Goal: Task Accomplishment & Management: Use online tool/utility

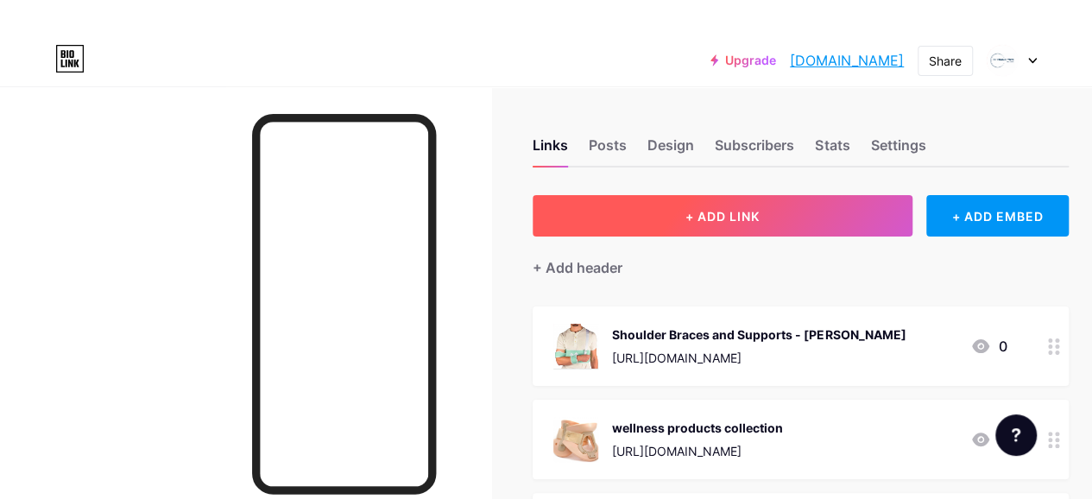
click at [707, 211] on span "+ ADD LINK" at bounding box center [722, 216] width 74 height 15
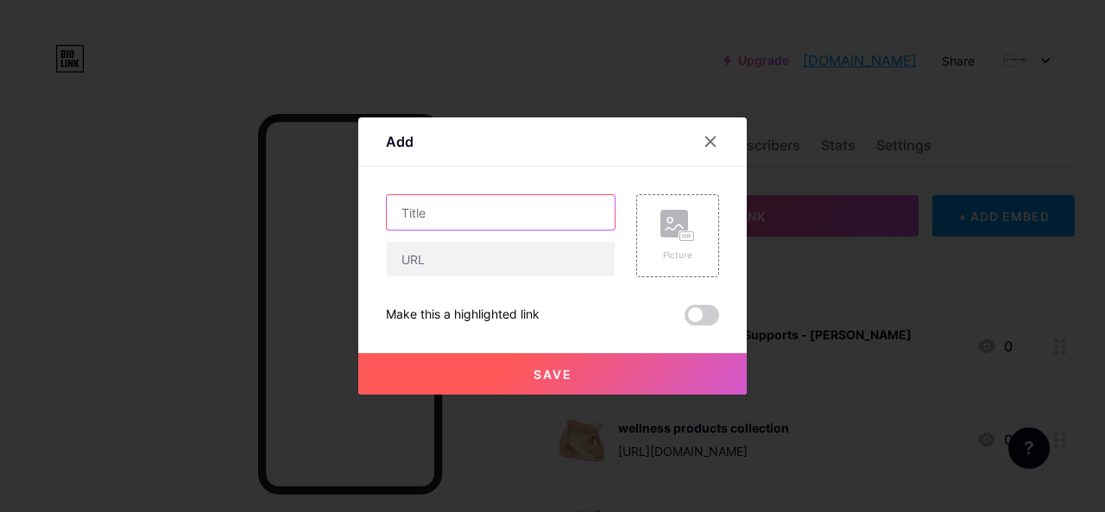
click at [435, 211] on input "text" at bounding box center [501, 212] width 228 height 35
paste input "waterproof neck collar"
drag, startPoint x: 407, startPoint y: 211, endPoint x: 406, endPoint y: 224, distance: 13.0
click at [407, 211] on input "waterproof neck collar" at bounding box center [501, 212] width 228 height 35
click at [545, 215] on input "Waterproof neck collar" at bounding box center [501, 212] width 228 height 35
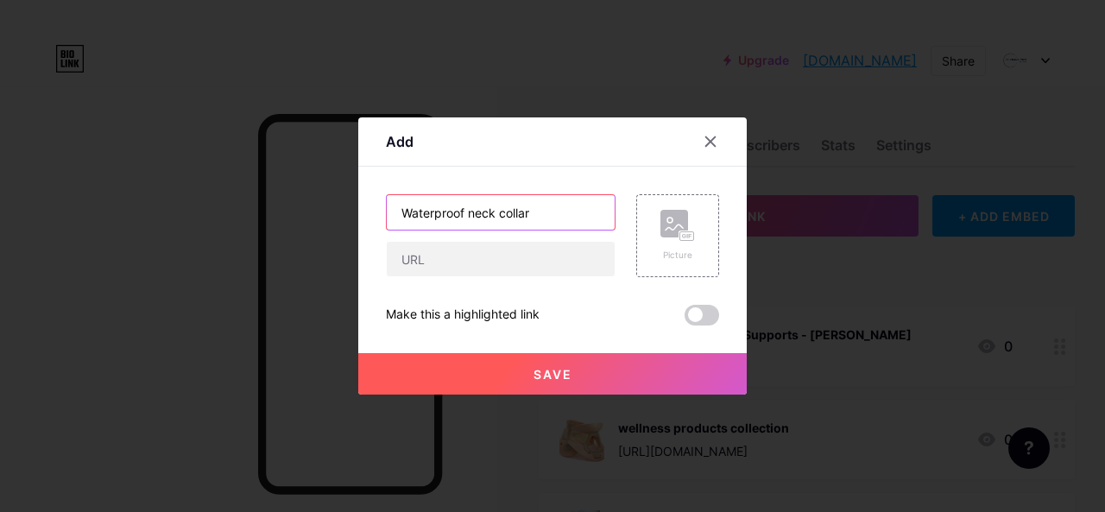
click at [544, 215] on input "Waterproof neck collar" at bounding box center [501, 212] width 228 height 35
paste input "[PERSON_NAME]"
type input "Waterproof neck collar -[PERSON_NAME]"
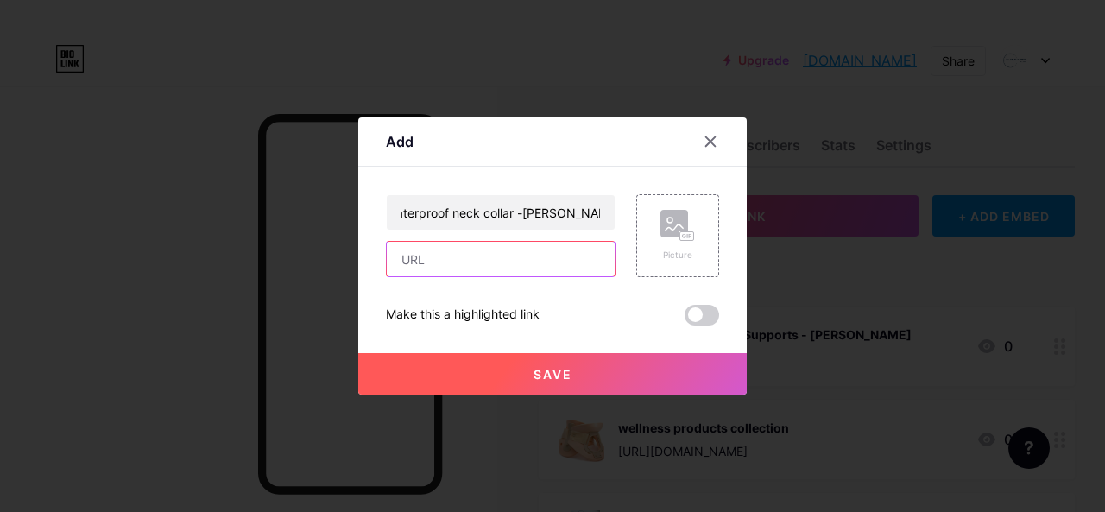
click at [518, 253] on input "text" at bounding box center [501, 259] width 228 height 35
paste input "[URL][DOMAIN_NAME]"
click at [503, 266] on input "[URL][DOMAIN_NAME]" at bounding box center [501, 259] width 228 height 35
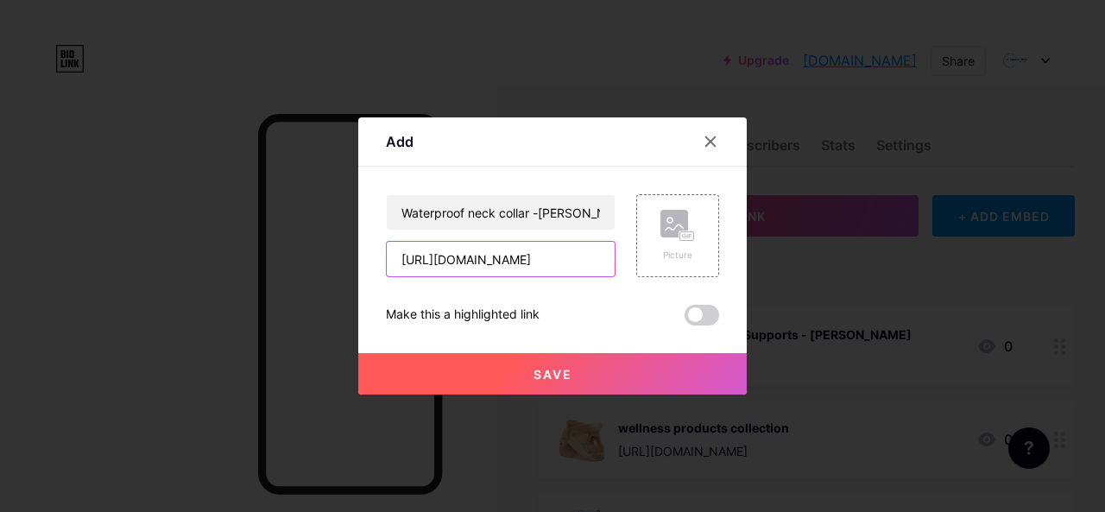
scroll to position [0, 0]
click at [466, 259] on input "[URL][DOMAIN_NAME]" at bounding box center [501, 259] width 228 height 35
paste input "[DOMAIN_NAME][URL][PERSON_NAME]"
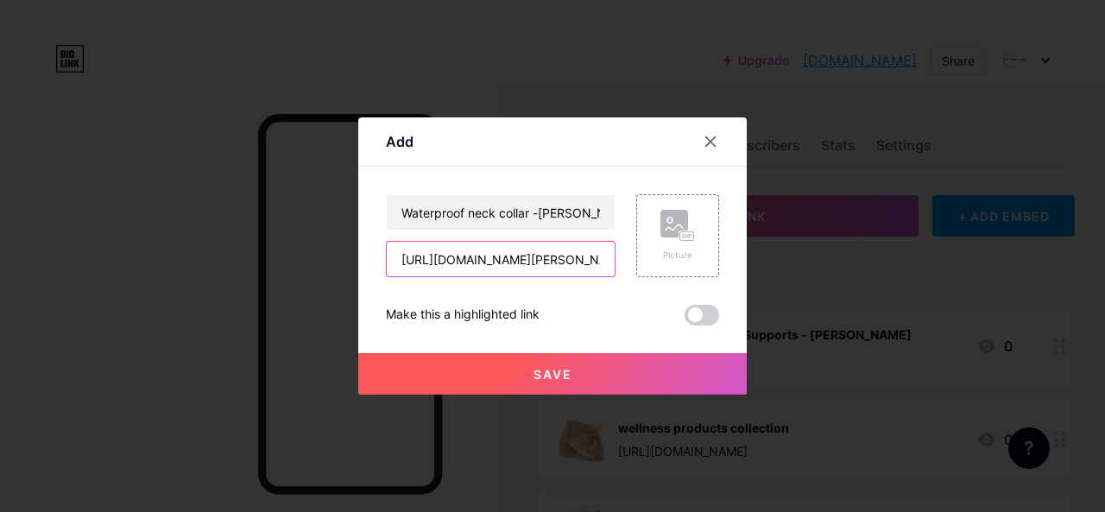
scroll to position [0, 318]
type input "[URL][DOMAIN_NAME][PERSON_NAME]"
click at [563, 367] on span "Save" at bounding box center [552, 374] width 39 height 15
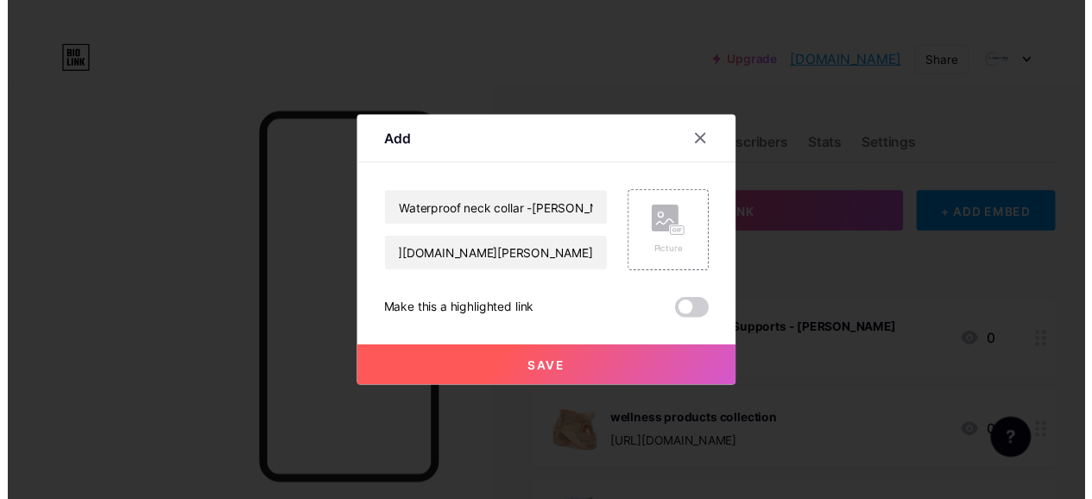
scroll to position [0, 0]
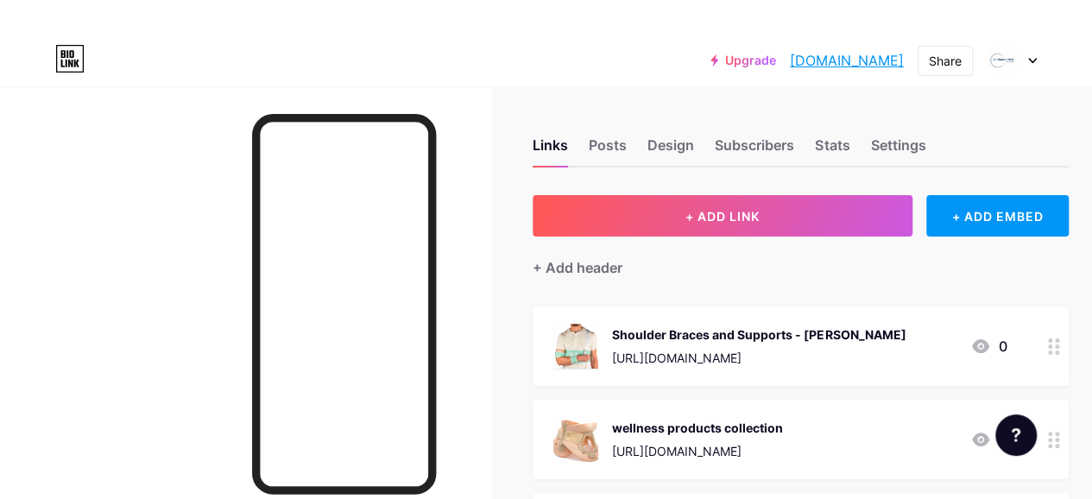
click at [700, 317] on div "Shoulder Braces and Supports - [PERSON_NAME] [URL][DOMAIN_NAME] 0" at bounding box center [800, 345] width 536 height 79
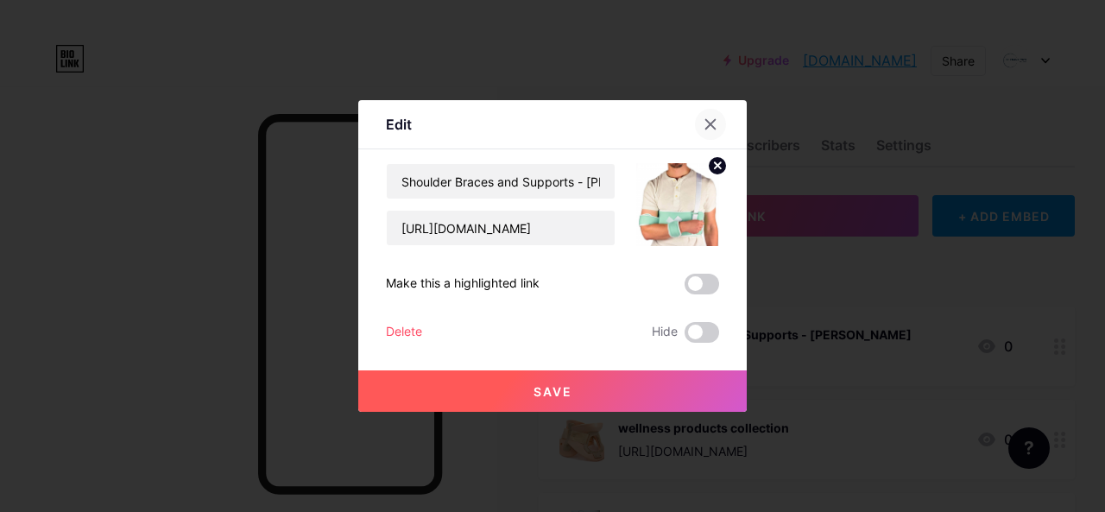
click at [711, 125] on icon at bounding box center [710, 124] width 9 height 9
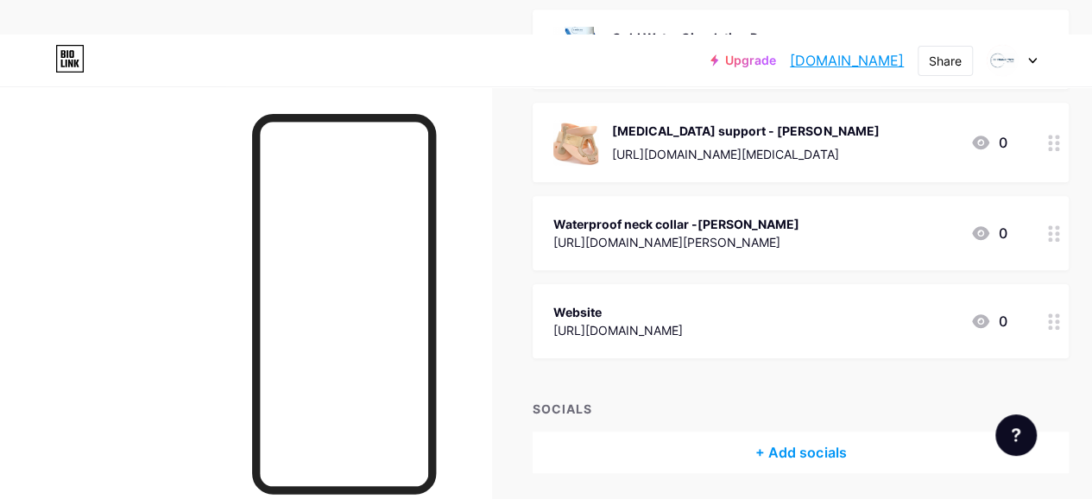
scroll to position [457, 0]
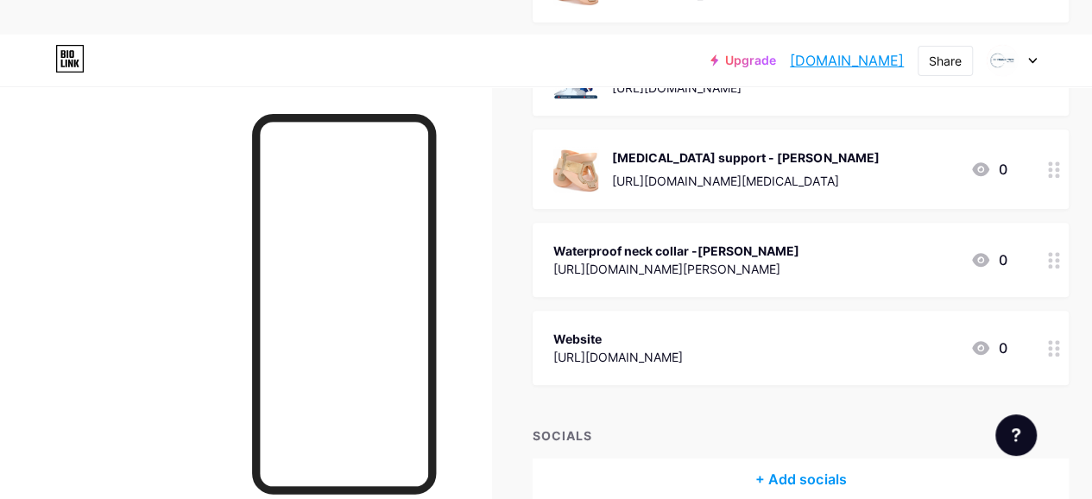
click at [987, 258] on icon at bounding box center [980, 260] width 17 height 14
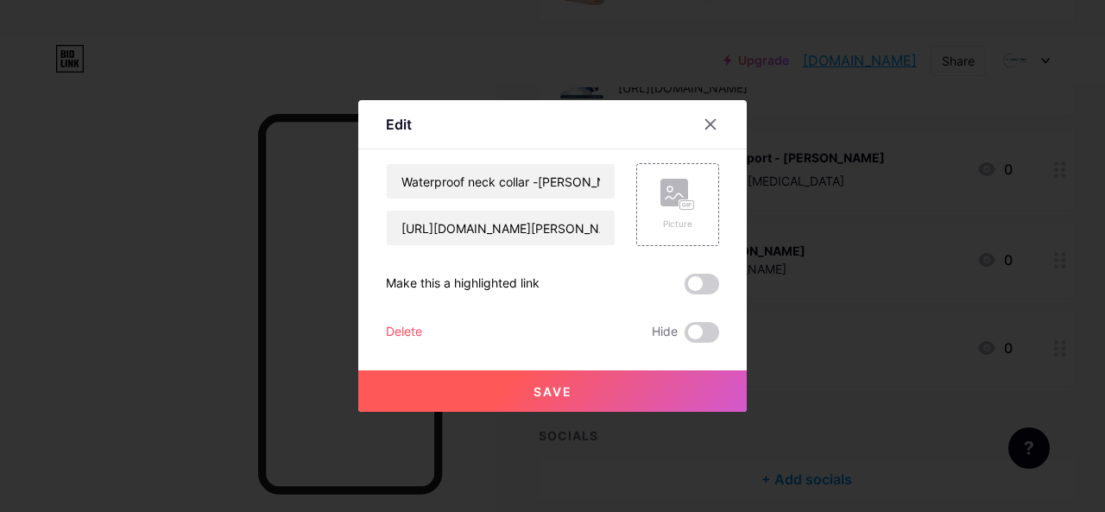
click at [703, 288] on span at bounding box center [701, 284] width 35 height 21
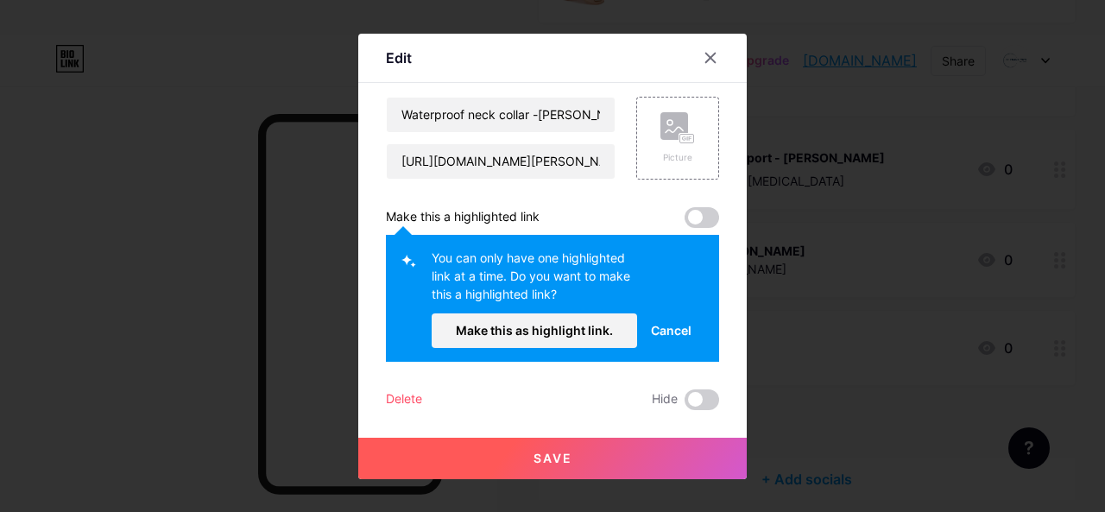
click at [792, 369] on div at bounding box center [552, 256] width 1105 height 512
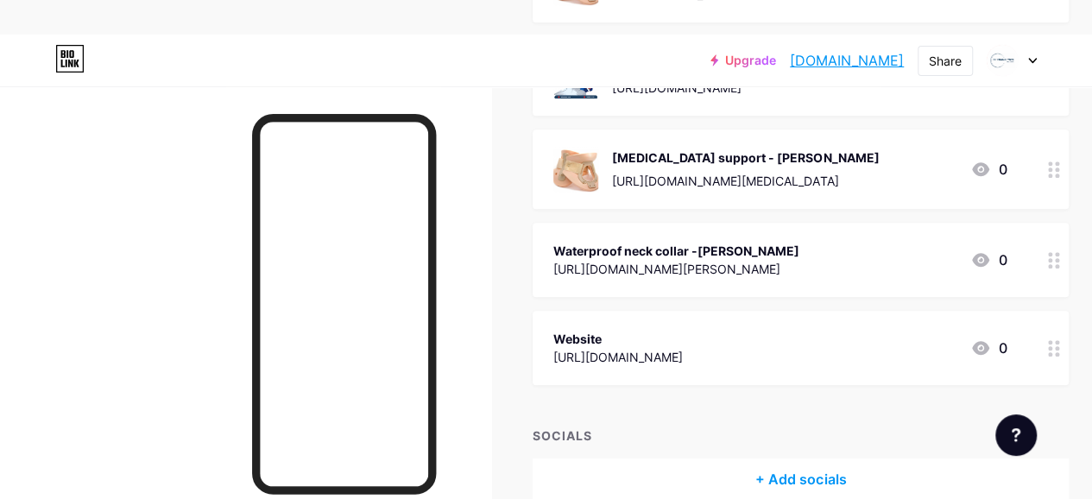
click at [777, 256] on div "Waterproof neck collar -[PERSON_NAME]" at bounding box center [676, 251] width 246 height 18
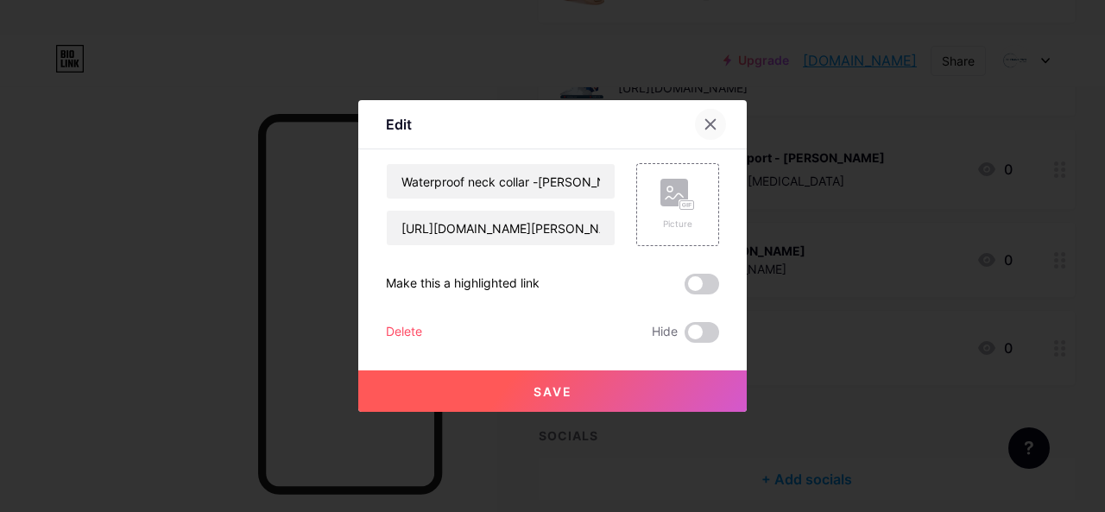
click at [709, 124] on icon at bounding box center [710, 124] width 9 height 9
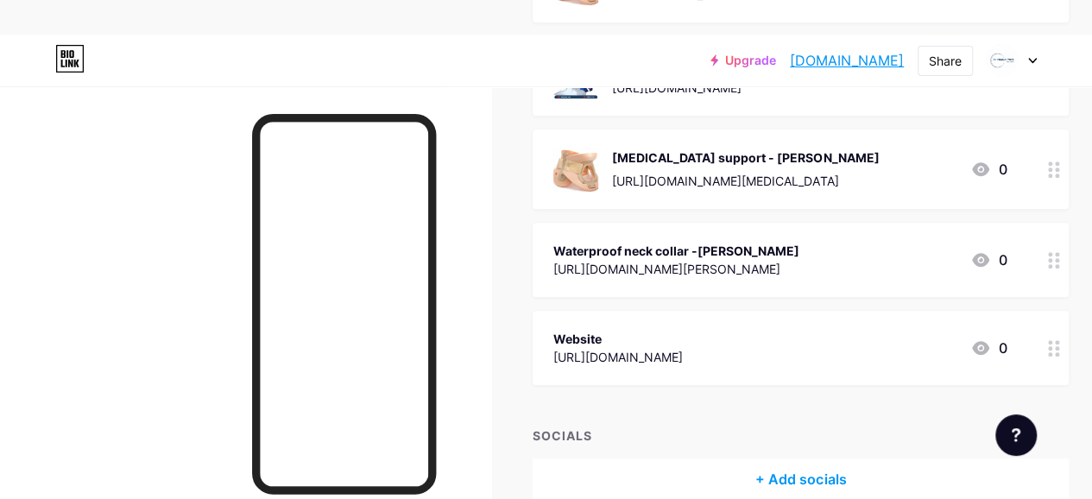
click at [1058, 257] on icon at bounding box center [1054, 260] width 12 height 16
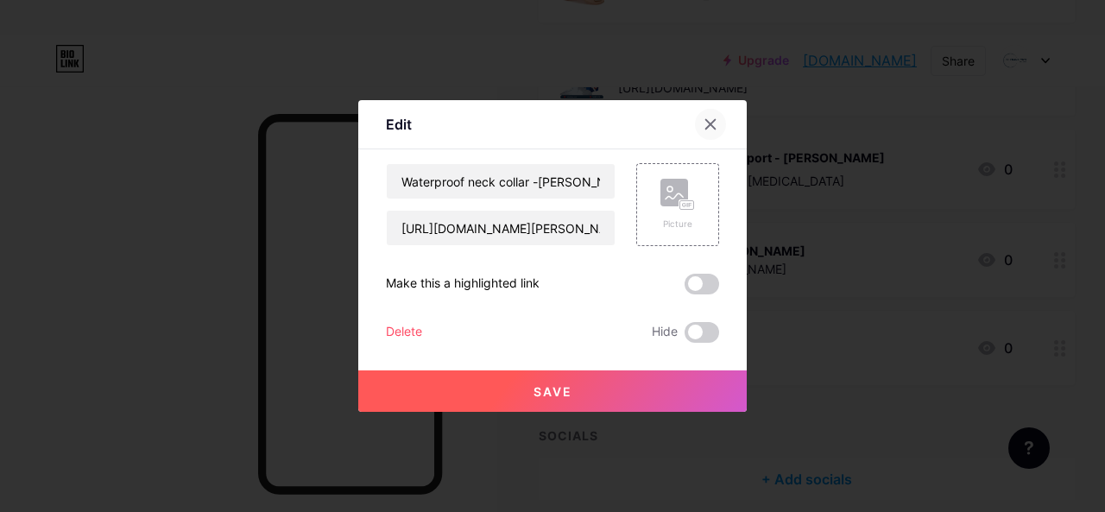
click at [718, 122] on div at bounding box center [710, 124] width 31 height 31
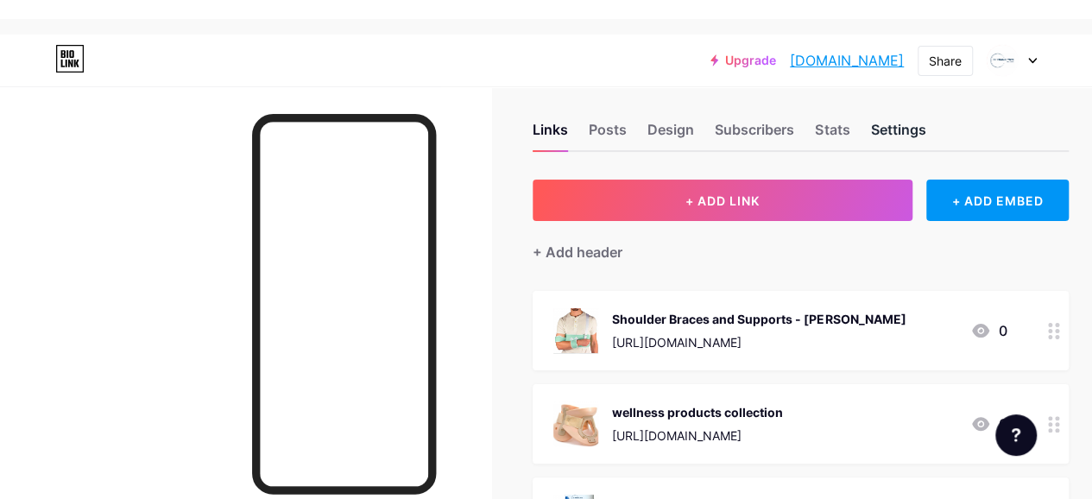
scroll to position [0, 0]
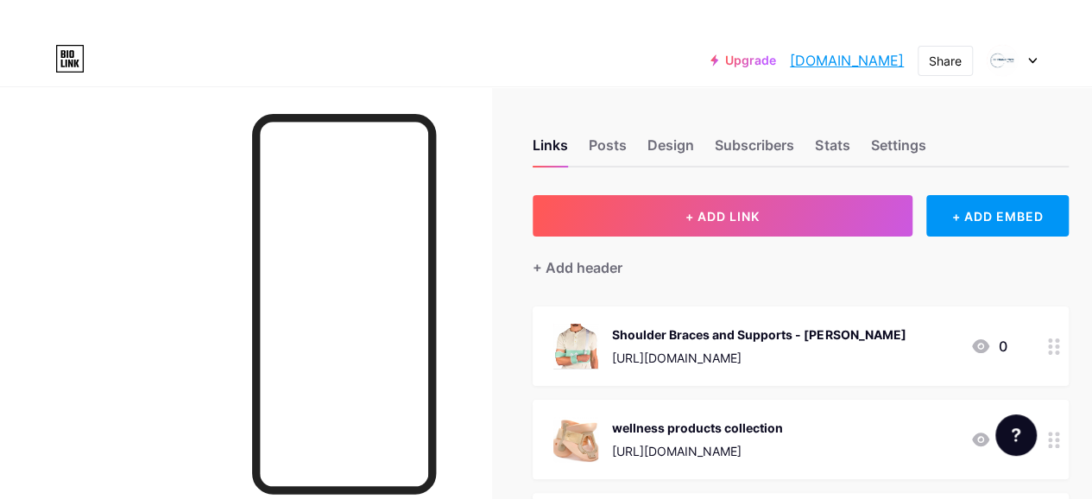
click at [876, 59] on link "[DOMAIN_NAME]" at bounding box center [847, 60] width 114 height 21
